Goal: Find contact information: Find contact information

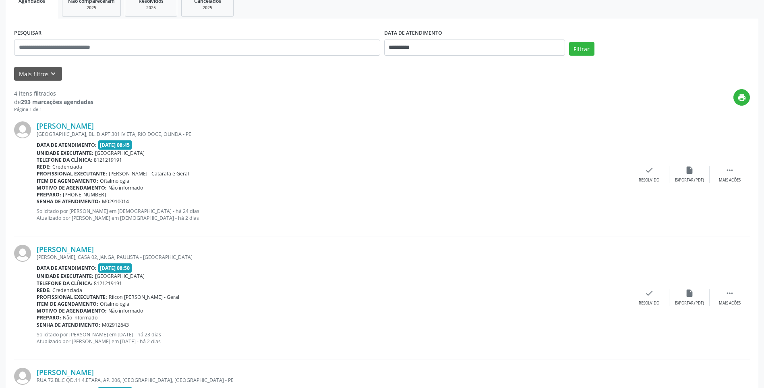
scroll to position [161, 0]
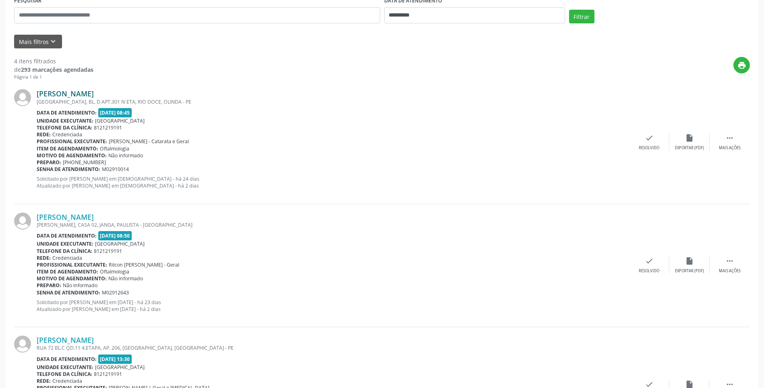
click at [94, 93] on link "[PERSON_NAME]" at bounding box center [65, 93] width 57 height 9
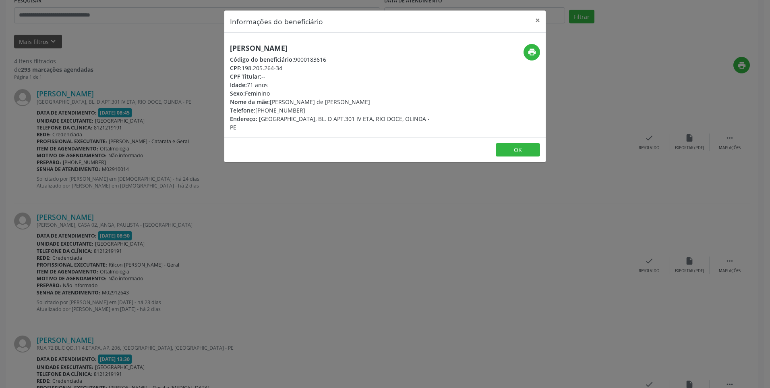
drag, startPoint x: 303, startPoint y: 111, endPoint x: 256, endPoint y: 112, distance: 47.2
click at [256, 112] on div "Telefone: [PHONE_NUMBER]" at bounding box center [331, 110] width 203 height 8
copy div "[PHONE_NUMBER]"
drag, startPoint x: 354, startPoint y: 47, endPoint x: 224, endPoint y: 48, distance: 129.7
click at [224, 48] on div "[PERSON_NAME] Código do beneficiário: 9000183616 CPF: 198.205.264-34 CPF Titula…" at bounding box center [331, 87] width 214 height 87
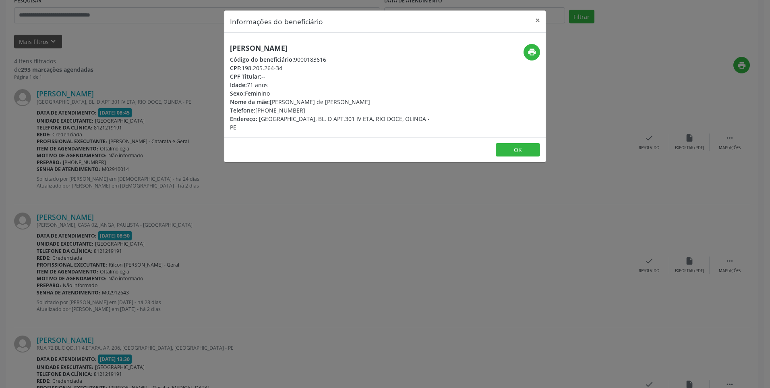
copy h5 "[PERSON_NAME]"
click at [540, 17] on button "×" at bounding box center [538, 20] width 16 height 20
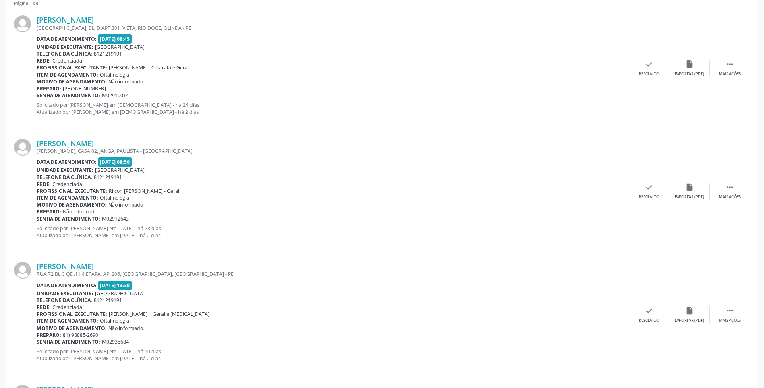
scroll to position [242, 0]
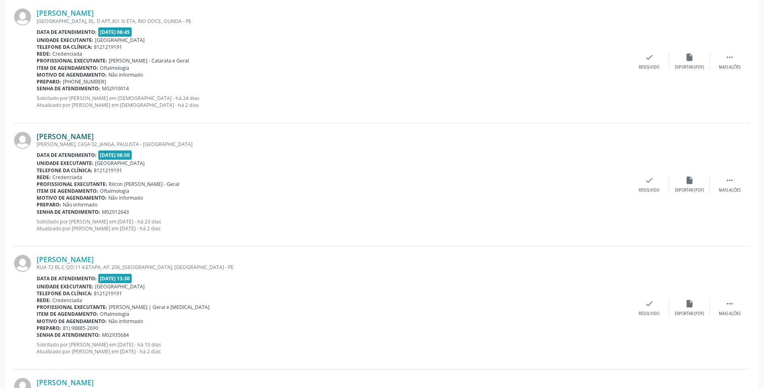
click at [93, 137] on link "[PERSON_NAME]" at bounding box center [65, 136] width 57 height 9
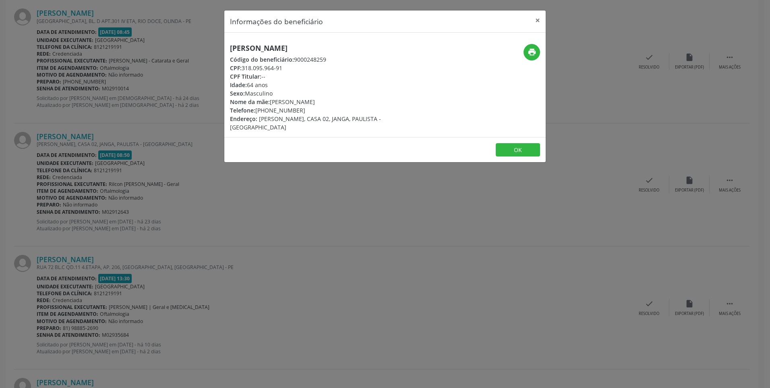
drag, startPoint x: 305, startPoint y: 110, endPoint x: 257, endPoint y: 111, distance: 48.4
click at [257, 111] on div "Telefone: [PHONE_NUMBER]" at bounding box center [331, 110] width 203 height 8
copy div "[PHONE_NUMBER]"
drag, startPoint x: 319, startPoint y: 47, endPoint x: 230, endPoint y: 48, distance: 89.4
click at [230, 48] on h5 "[PERSON_NAME]" at bounding box center [331, 48] width 203 height 8
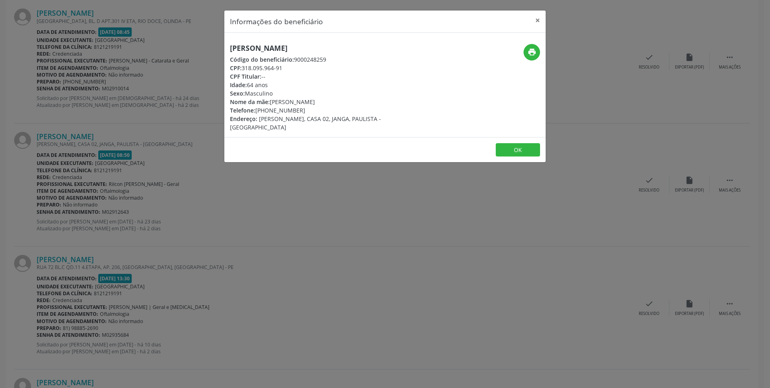
copy h5 "[PERSON_NAME]"
click at [536, 20] on button "×" at bounding box center [538, 20] width 16 height 20
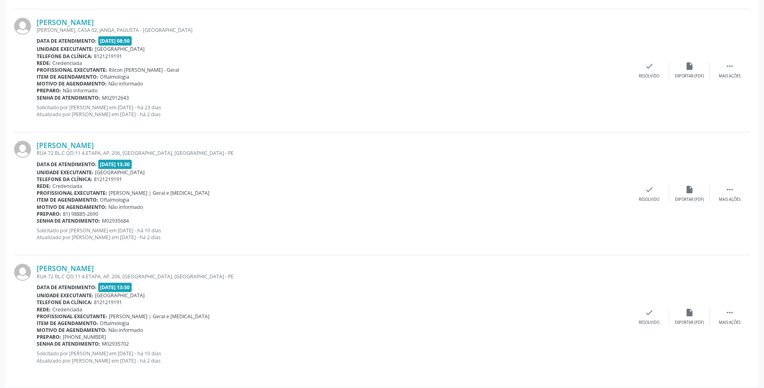
scroll to position [360, 0]
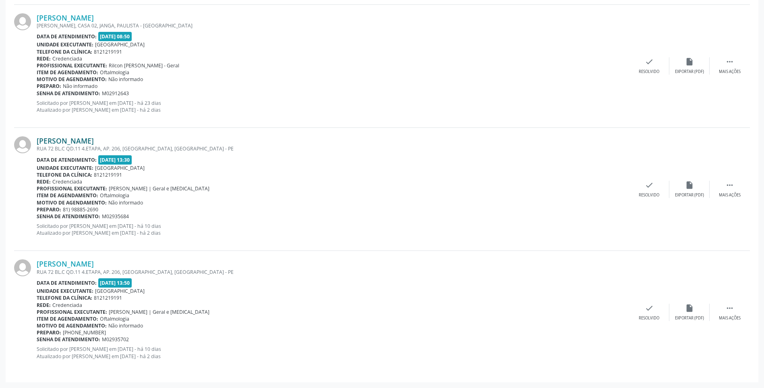
click at [94, 139] on link "[PERSON_NAME]" at bounding box center [65, 140] width 57 height 9
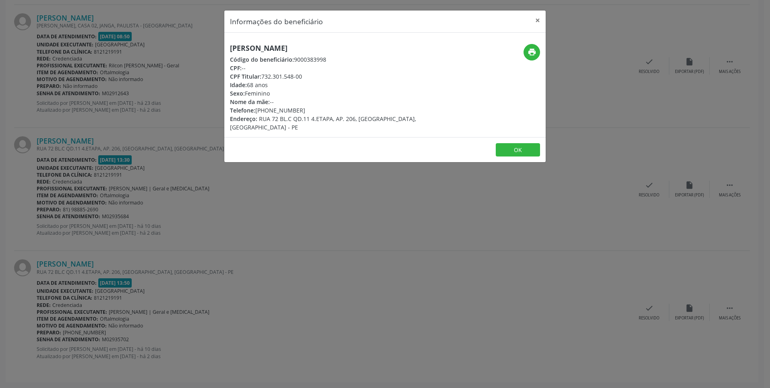
drag, startPoint x: 299, startPoint y: 112, endPoint x: 257, endPoint y: 111, distance: 42.7
click at [257, 111] on div "Telefone: [PHONE_NUMBER]" at bounding box center [331, 110] width 203 height 8
copy div "[PHONE_NUMBER]"
drag, startPoint x: 333, startPoint y: 46, endPoint x: 226, endPoint y: 47, distance: 107.2
click at [226, 47] on div "[PERSON_NAME] Código do beneficiário: 9000383998 CPF: -- CPF Titular: 732.301.5…" at bounding box center [331, 87] width 214 height 87
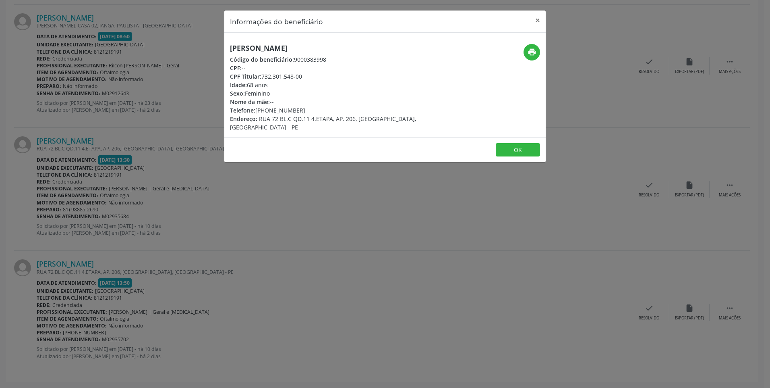
copy h5 "[PERSON_NAME]"
click at [533, 20] on button "×" at bounding box center [538, 20] width 16 height 20
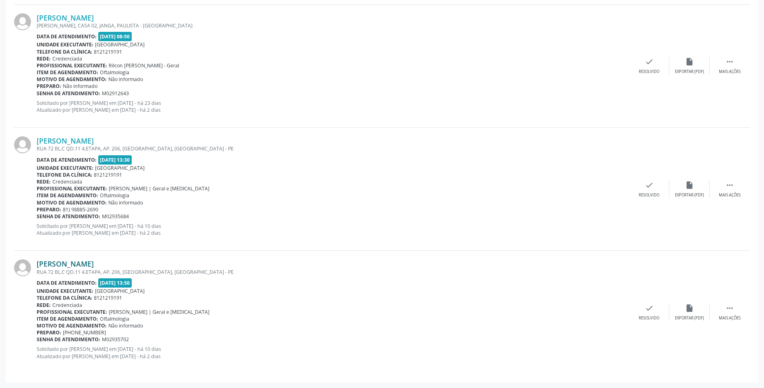
click at [99, 259] on div "[PERSON_NAME] [STREET_ADDRESS].ETAPA, AP. 206, [GEOGRAPHIC_DATA], [GEOGRAPHIC_D…" at bounding box center [382, 312] width 736 height 122
click at [94, 267] on link "[PERSON_NAME]" at bounding box center [65, 263] width 57 height 9
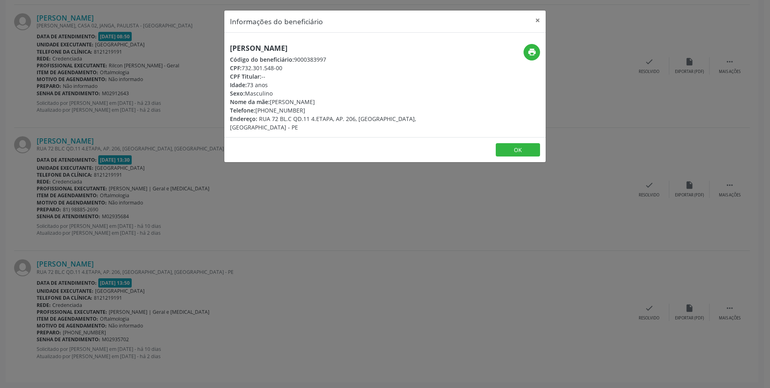
drag, startPoint x: 303, startPoint y: 109, endPoint x: 332, endPoint y: 65, distance: 52.5
click at [257, 112] on div "Telefone: [PHONE_NUMBER]" at bounding box center [331, 110] width 203 height 8
copy div "[PHONE_NUMBER]"
drag, startPoint x: 294, startPoint y: 50, endPoint x: 225, endPoint y: 52, distance: 68.9
click at [225, 52] on div "[PERSON_NAME] Código do beneficiário: 9000383997 CPF: 732.301.548-00 CPF Titula…" at bounding box center [331, 87] width 214 height 87
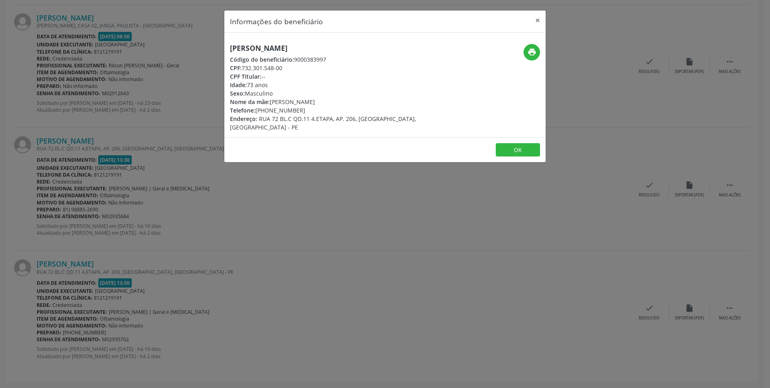
copy h5 "[PERSON_NAME]"
click at [537, 17] on button "×" at bounding box center [538, 20] width 16 height 20
